Goal: Information Seeking & Learning: Learn about a topic

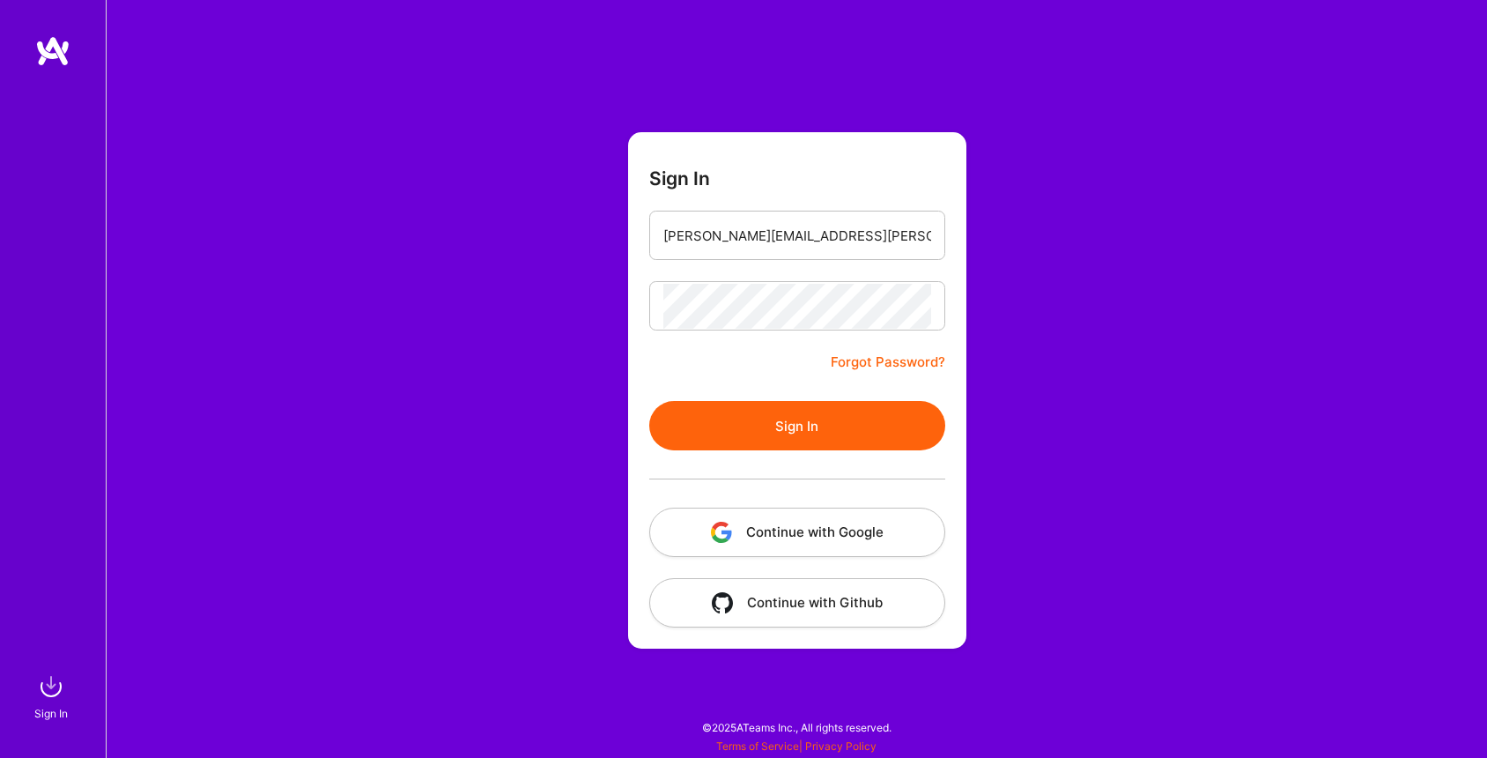
click at [761, 415] on button "Sign In" at bounding box center [797, 425] width 296 height 49
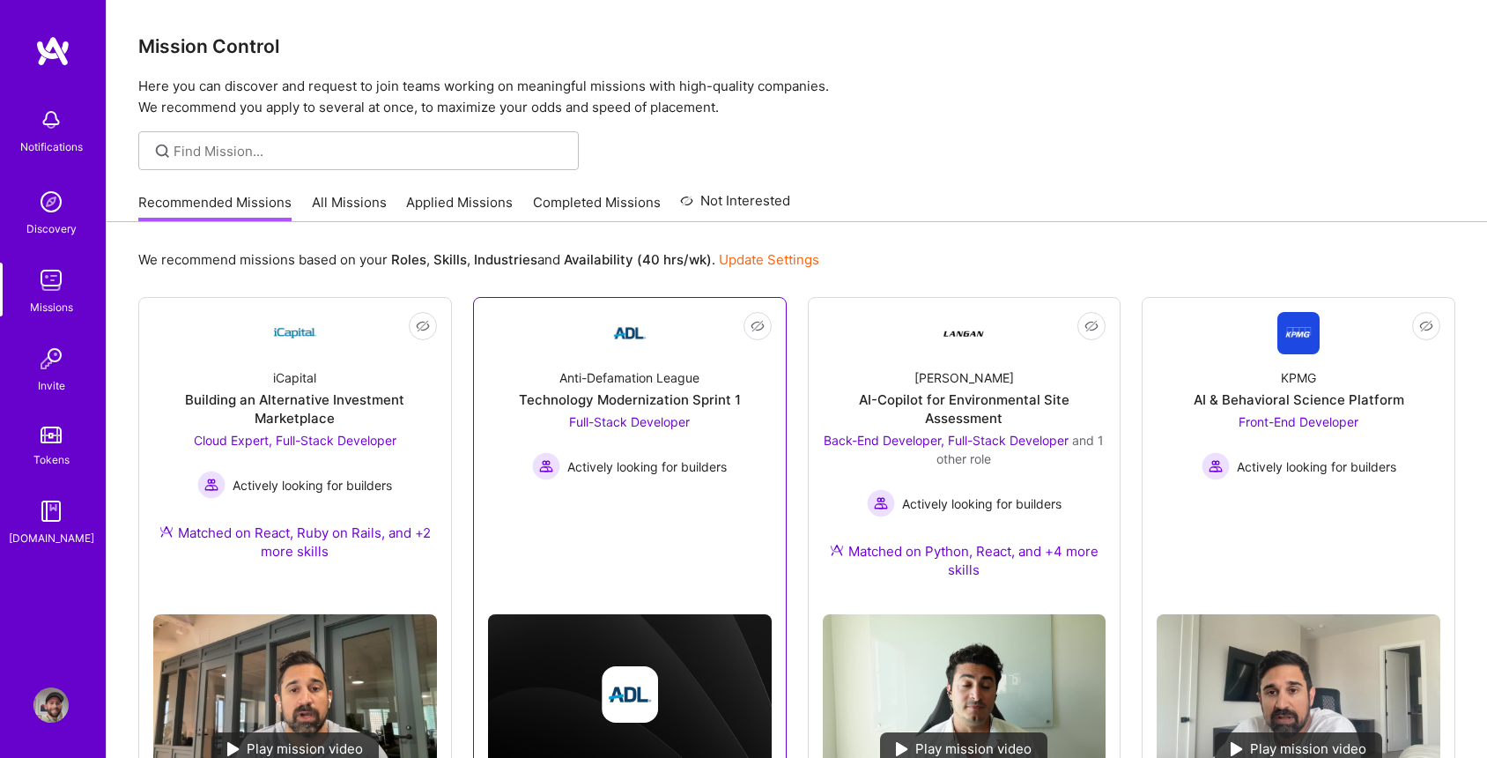
click at [641, 401] on div "Technology Modernization Sprint 1" at bounding box center [630, 399] width 222 height 19
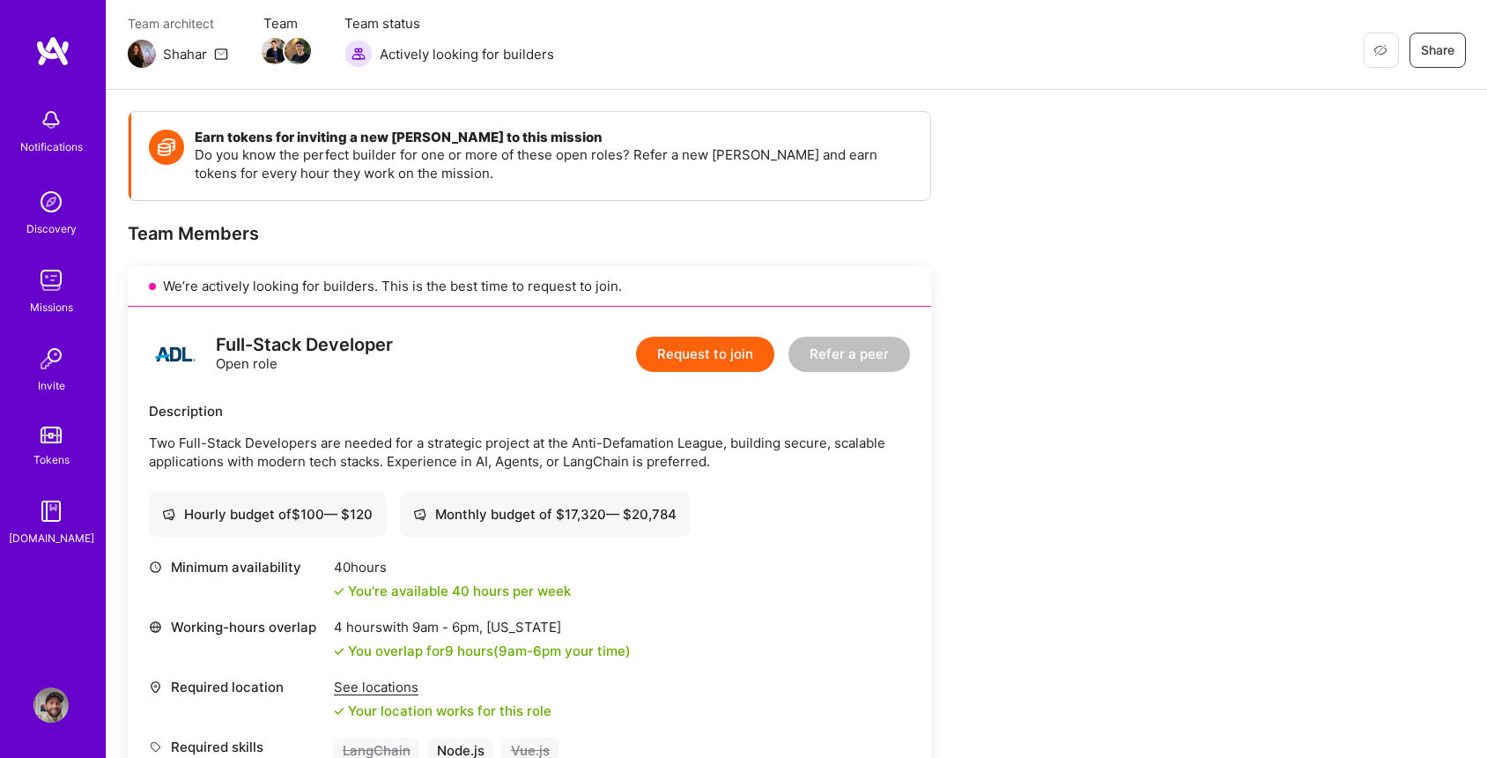
scroll to position [154, 0]
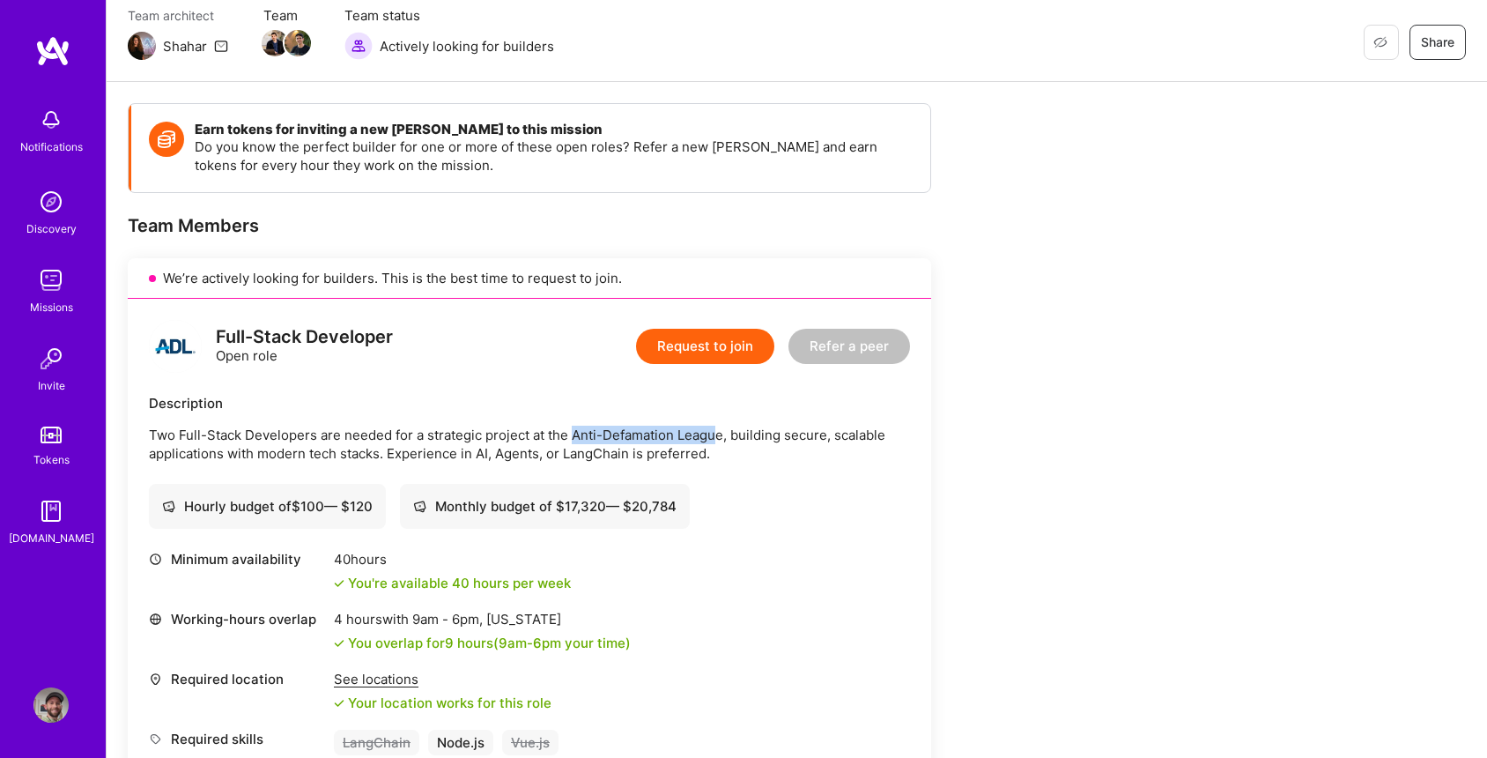
drag, startPoint x: 574, startPoint y: 430, endPoint x: 720, endPoint y: 437, distance: 146.4
click at [720, 437] on p "Two Full-Stack Developers are needed for a strategic project at the Anti-Defama…" at bounding box center [529, 444] width 761 height 37
copy p "Anti-Defamation Leagu"
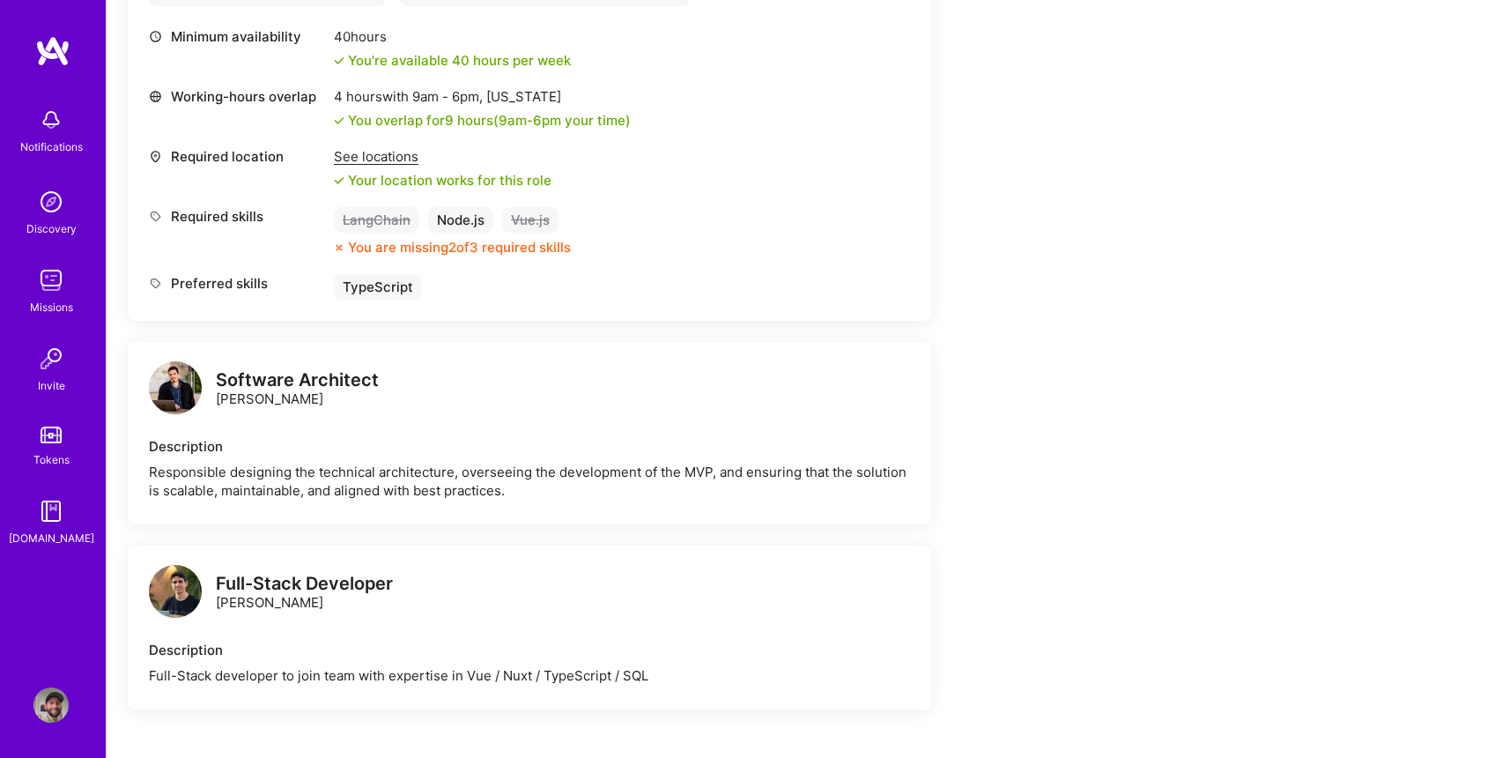
scroll to position [678, 0]
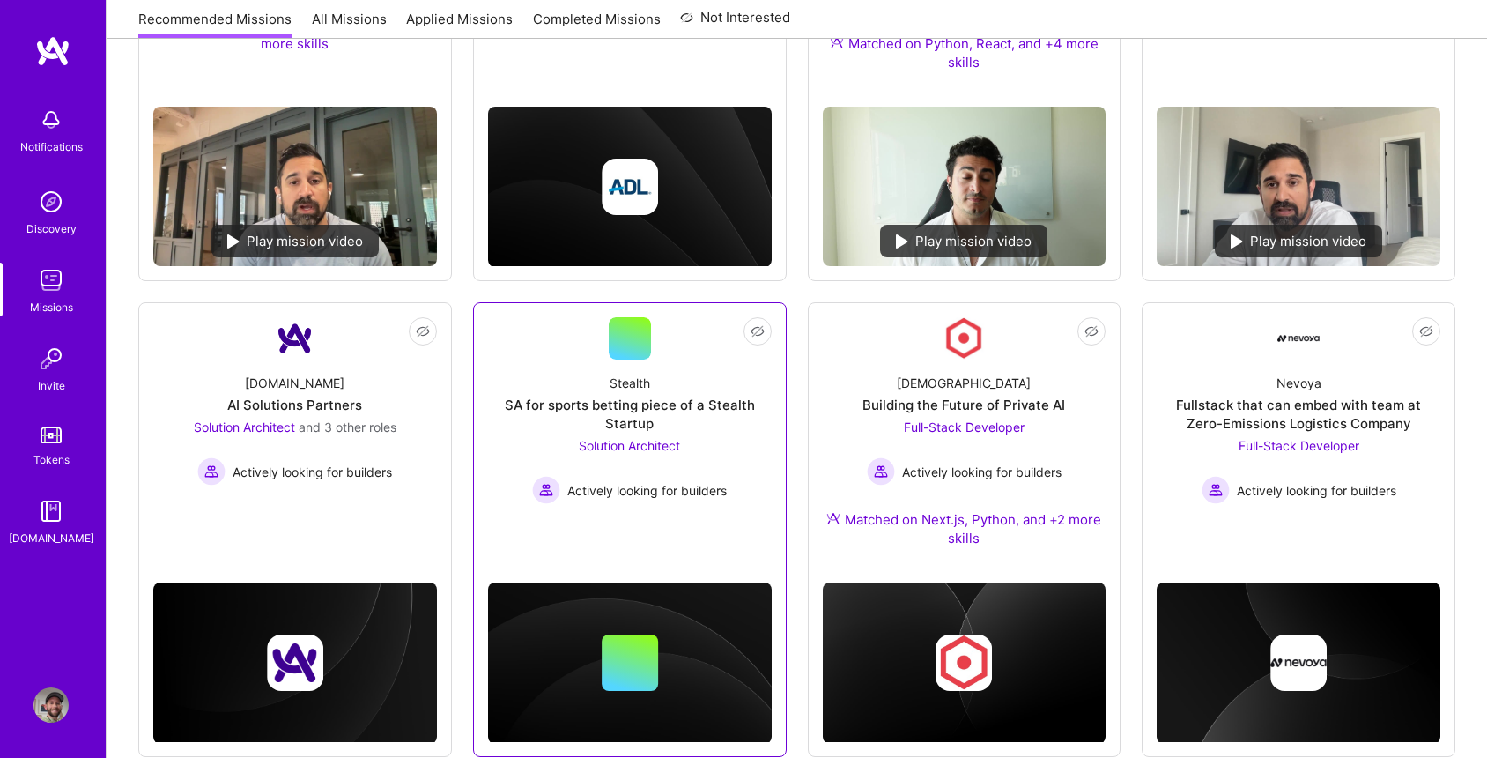
scroll to position [527, 0]
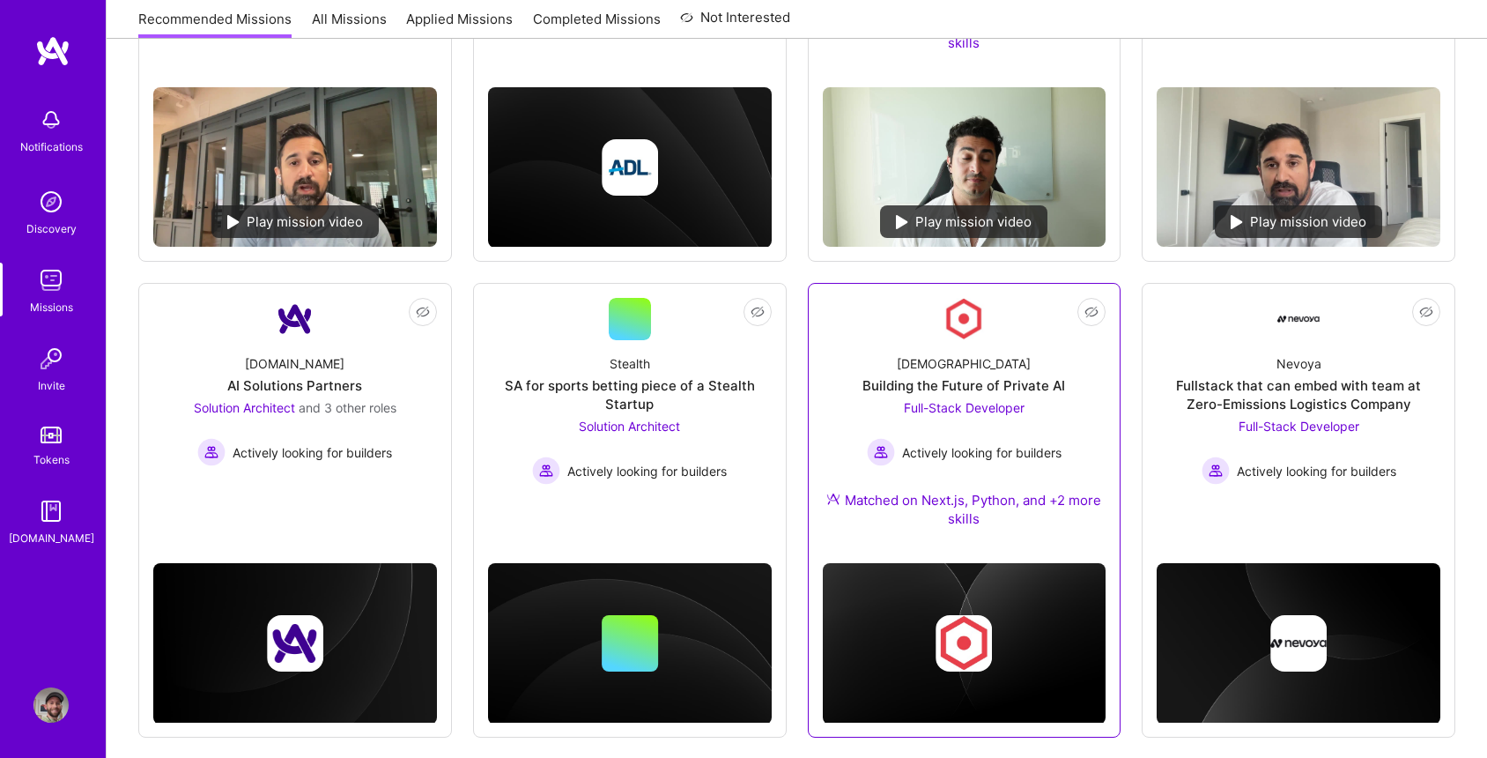
click at [1045, 382] on div "Building the Future of Private AI" at bounding box center [964, 385] width 203 height 19
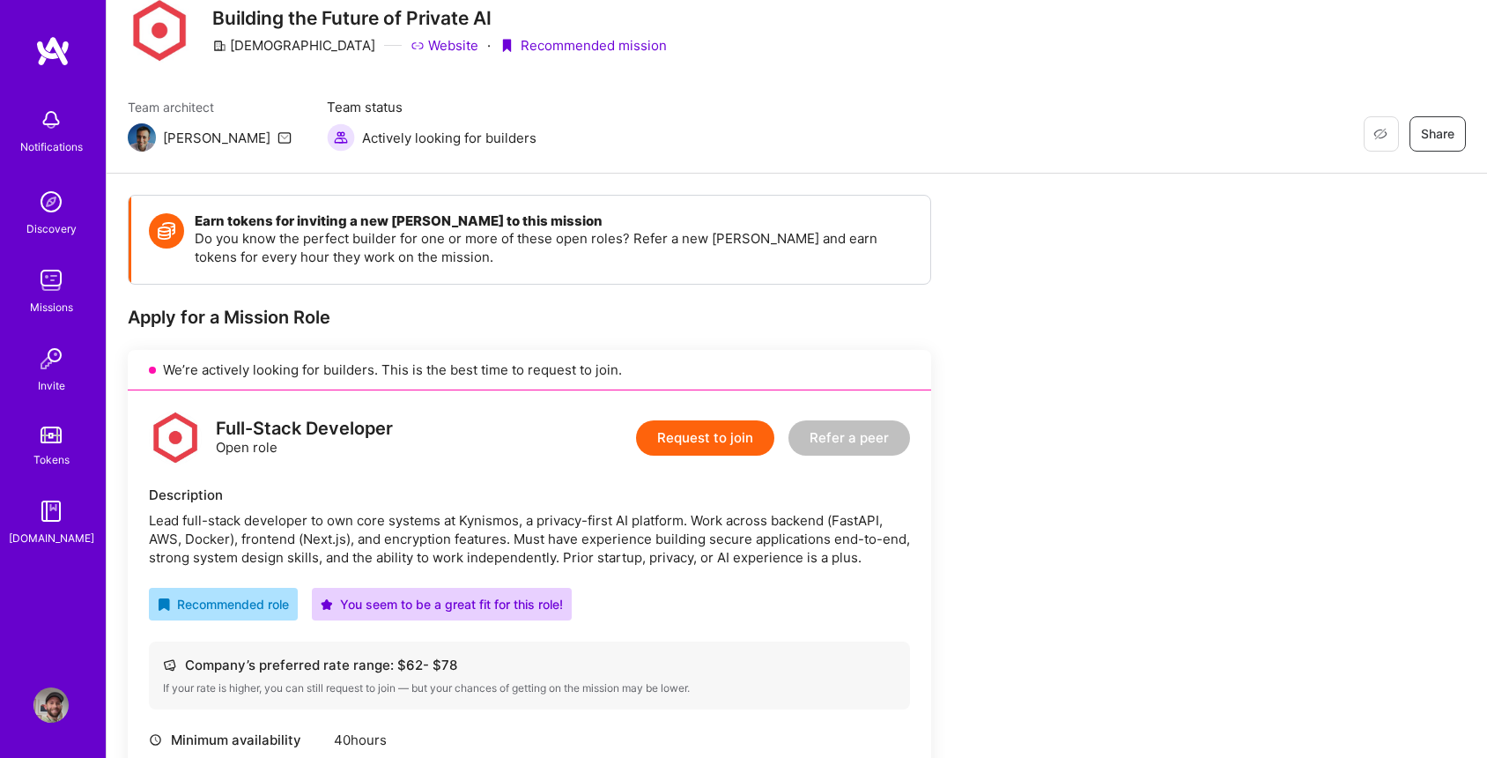
scroll to position [68, 0]
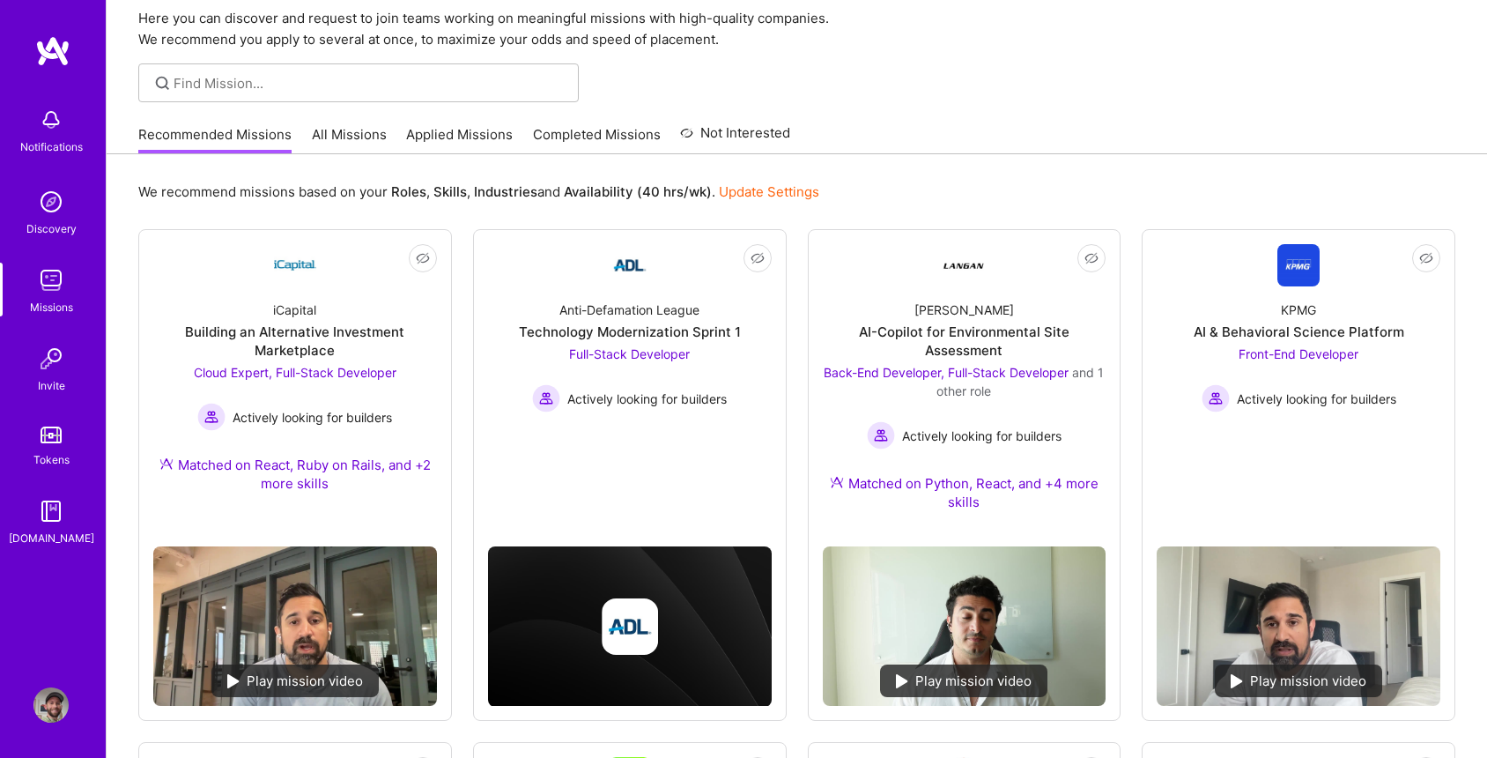
scroll to position [527, 0]
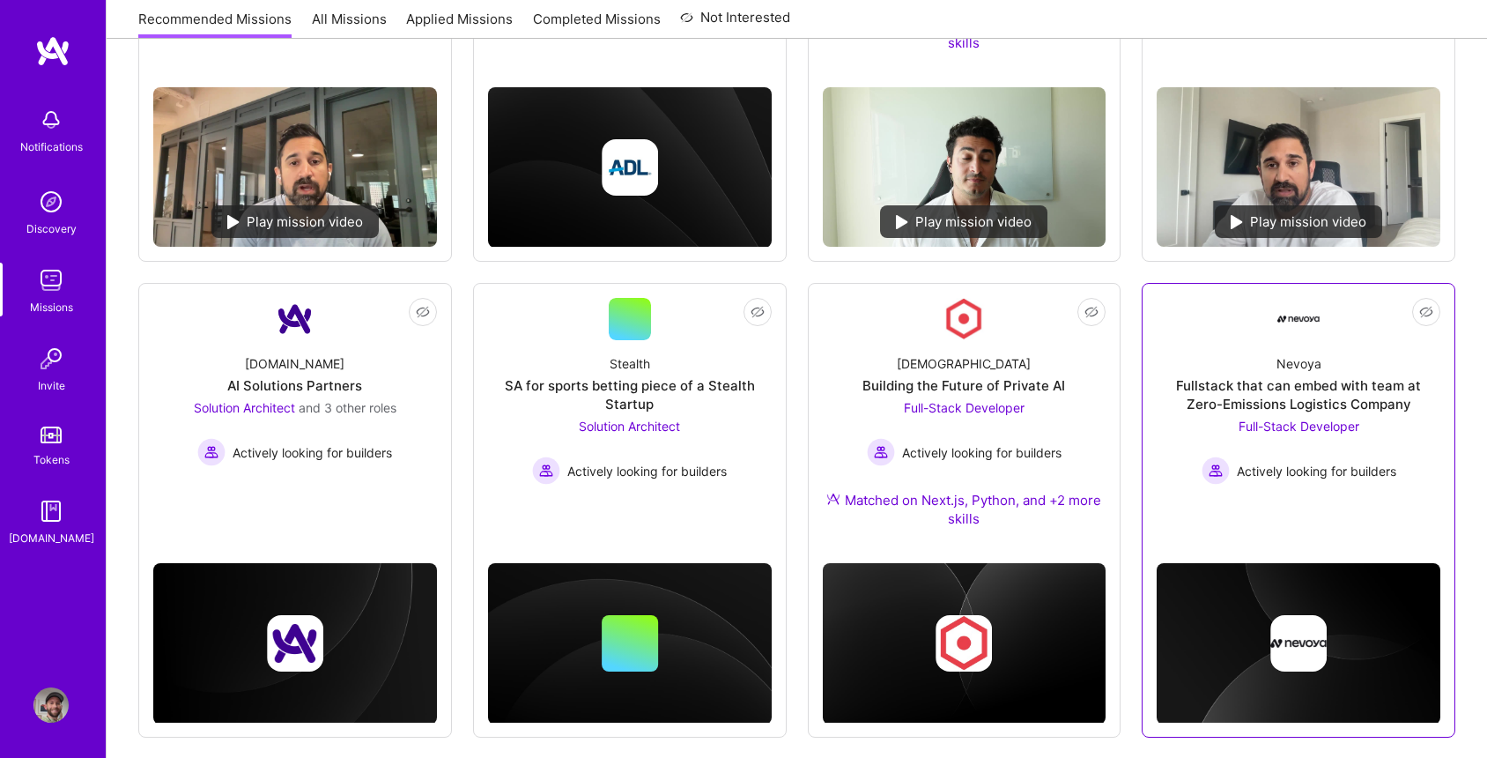
click at [1264, 393] on div "Fullstack that can embed with team at Zero-Emissions Logistics Company" at bounding box center [1299, 394] width 284 height 37
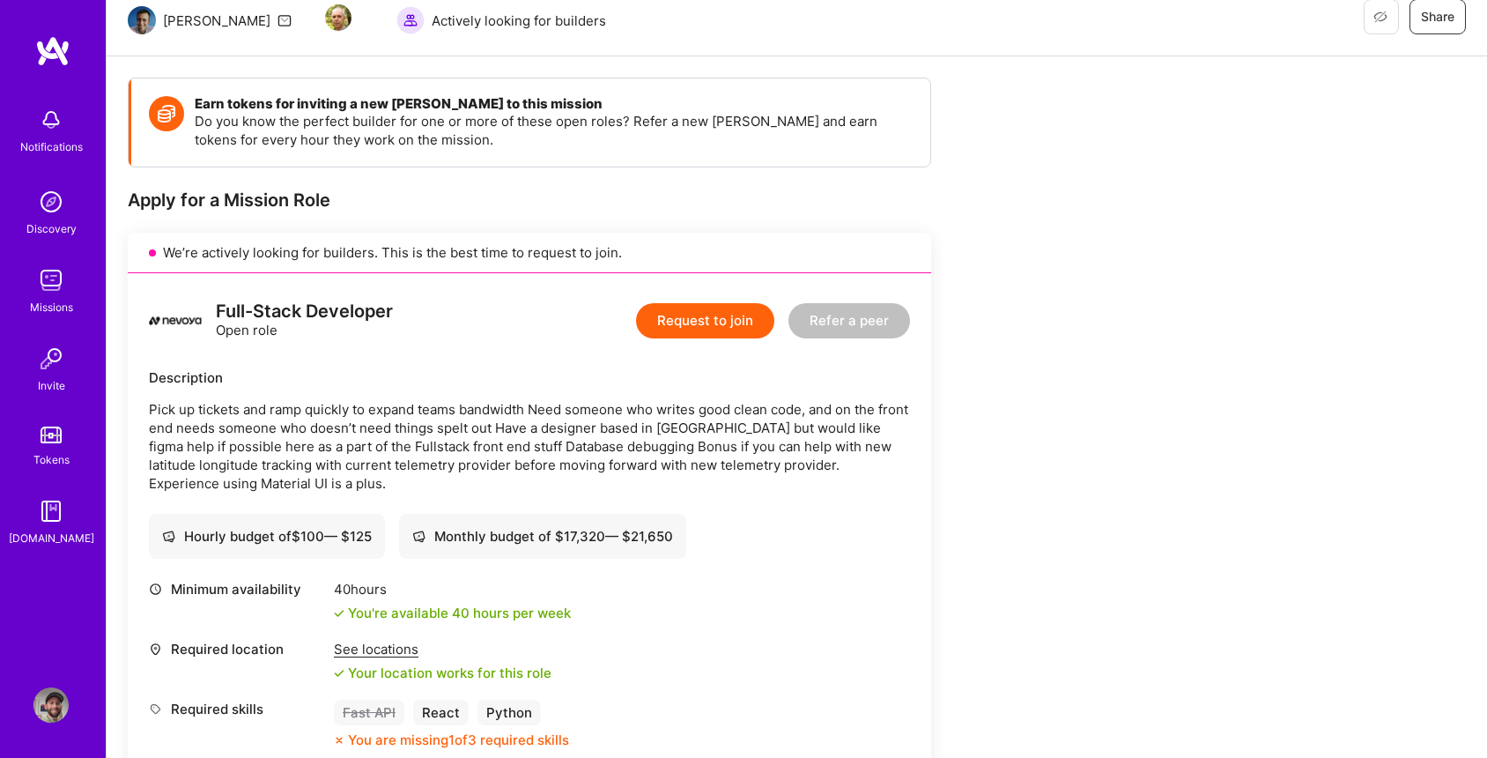
scroll to position [183, 0]
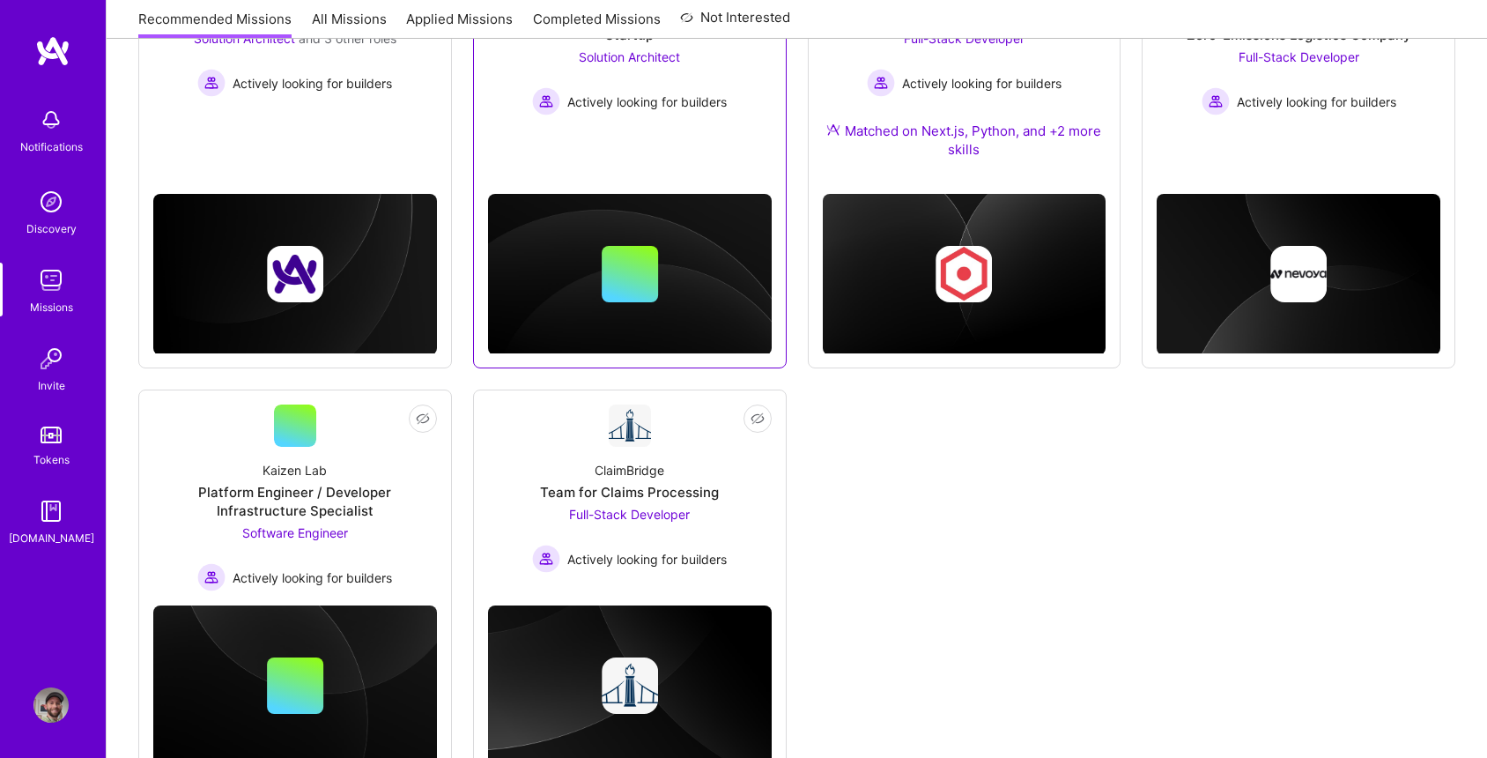
scroll to position [899, 0]
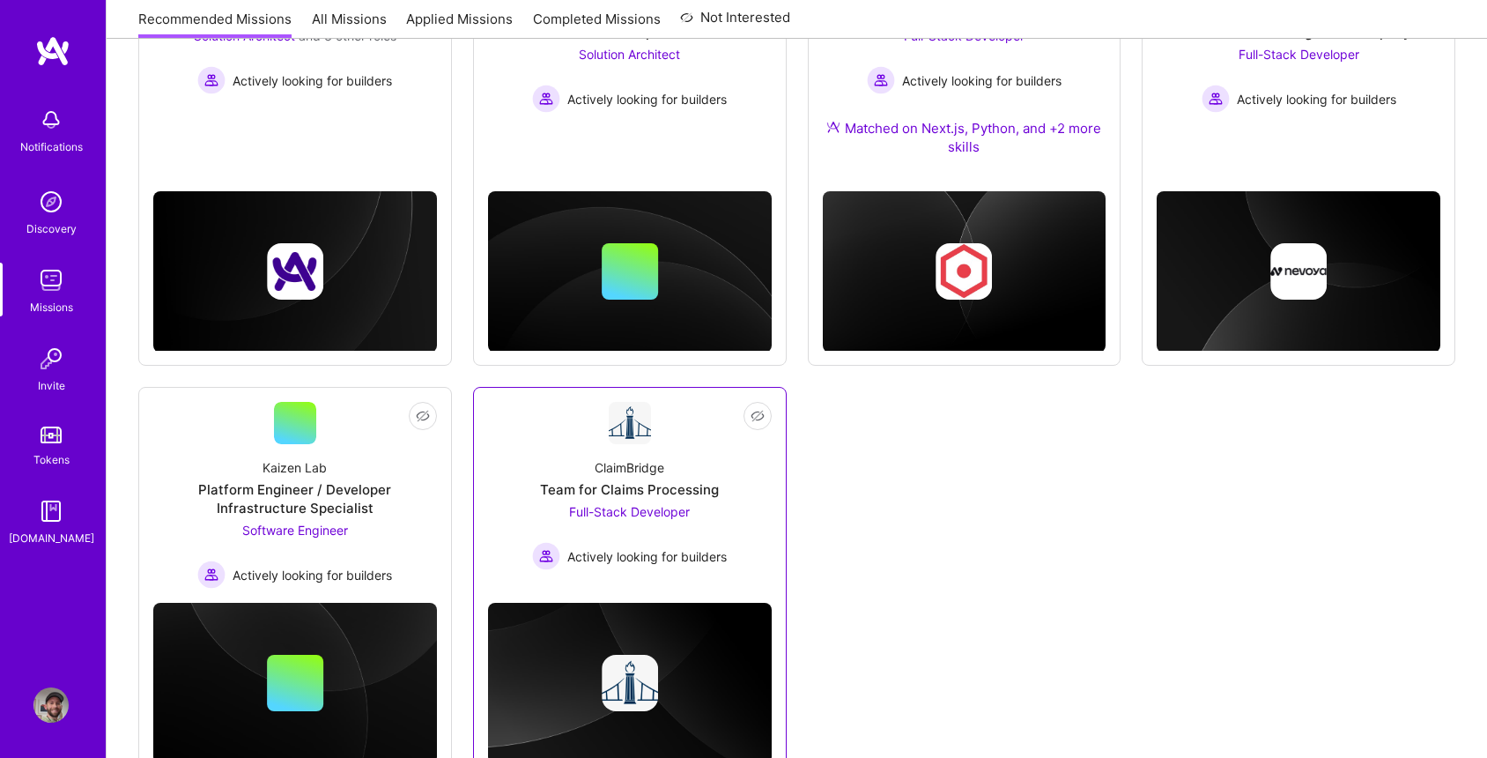
click at [691, 488] on div "Team for Claims Processing" at bounding box center [629, 489] width 179 height 19
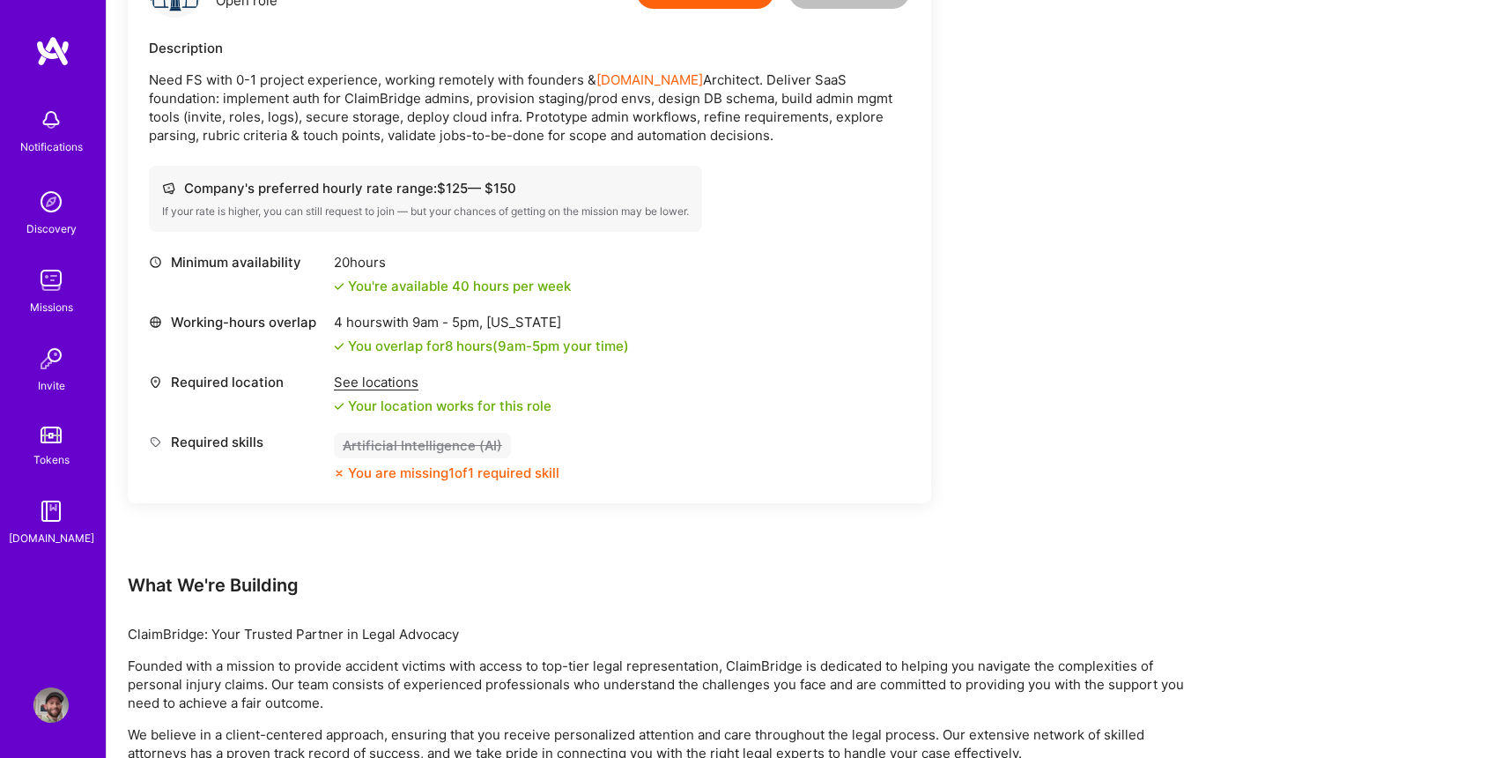
scroll to position [512, 0]
